Goal: Information Seeking & Learning: Learn about a topic

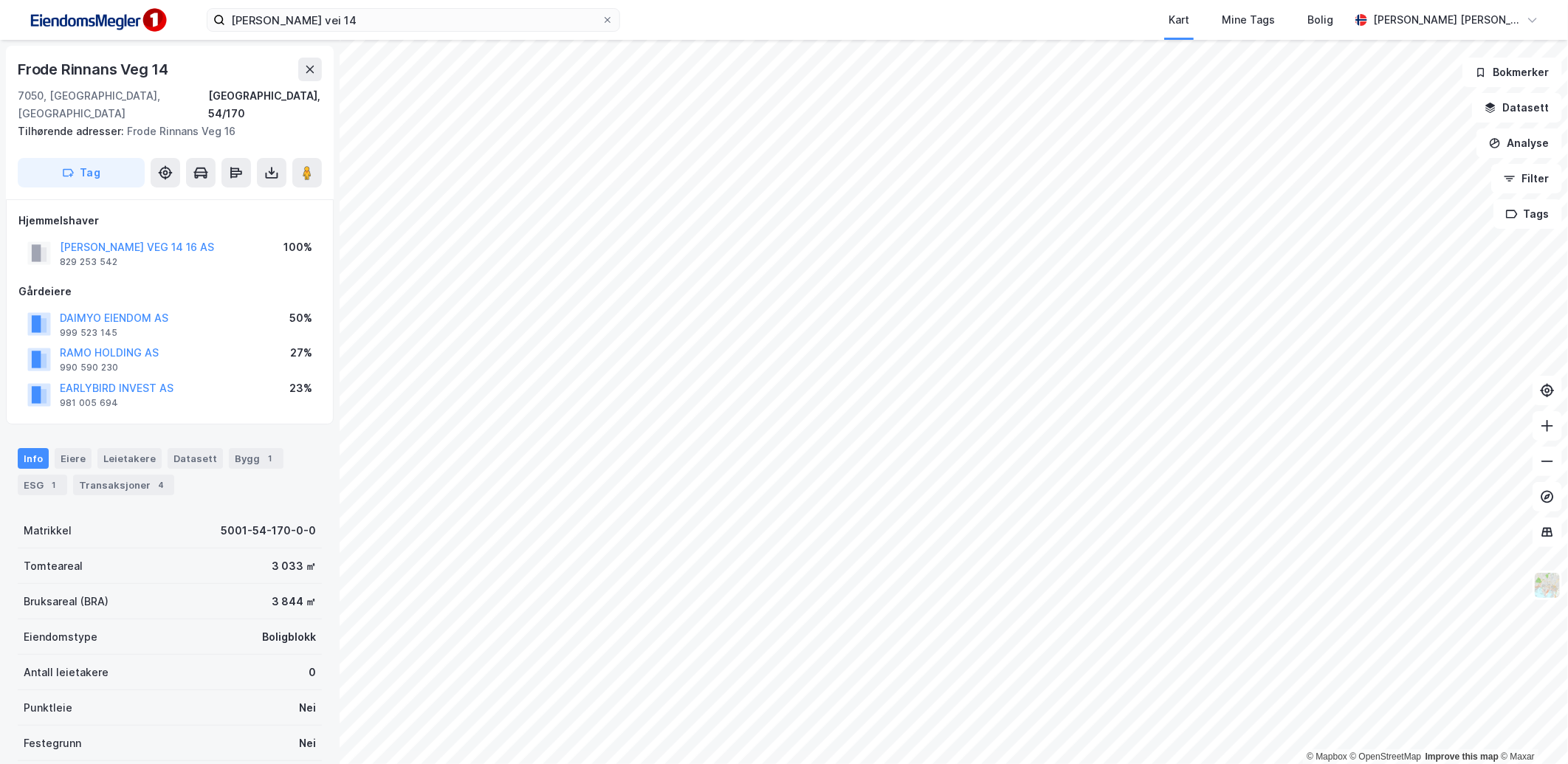
scroll to position [127, 0]
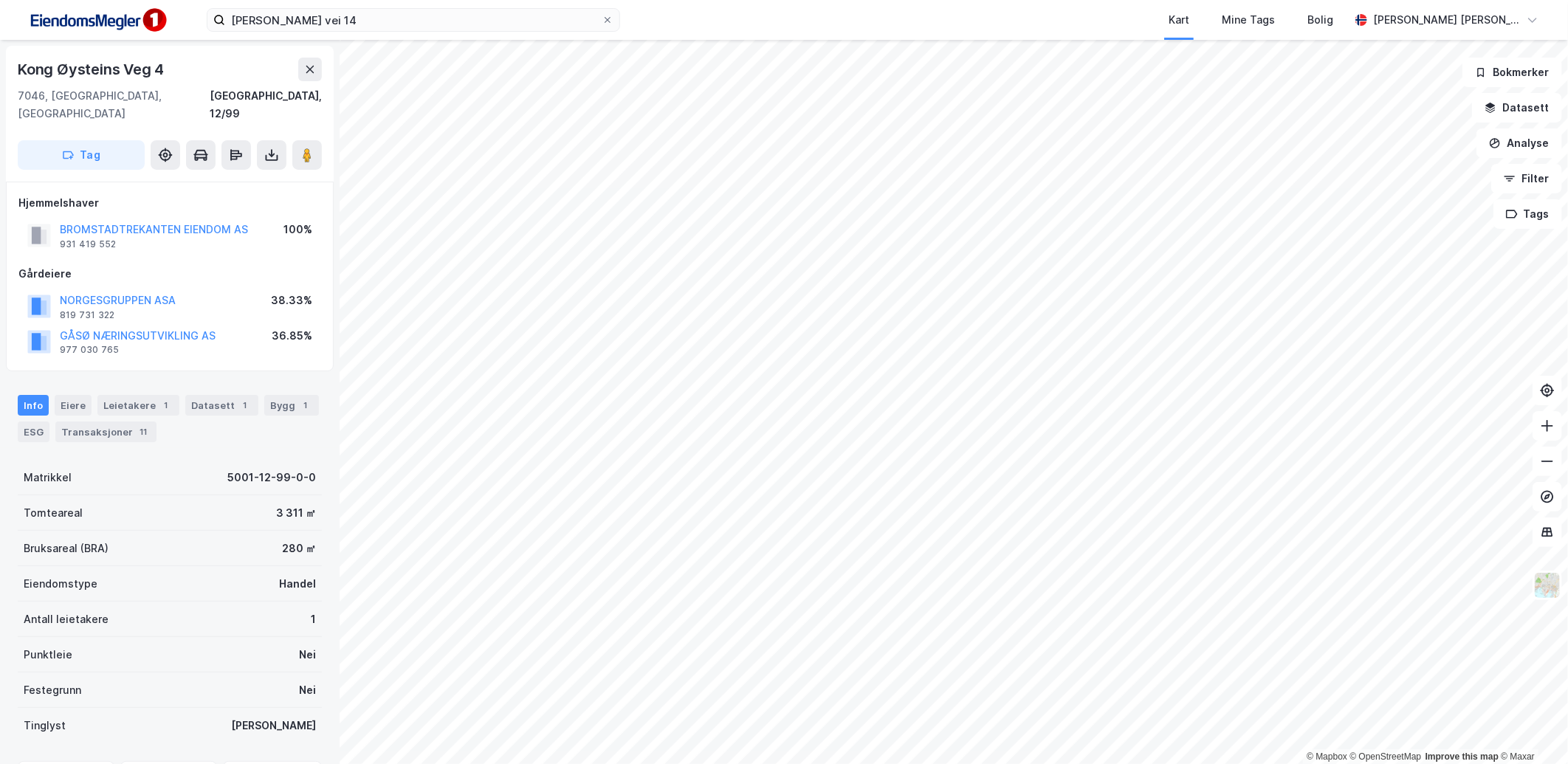
scroll to position [2, 0]
